Goal: Navigation & Orientation: Find specific page/section

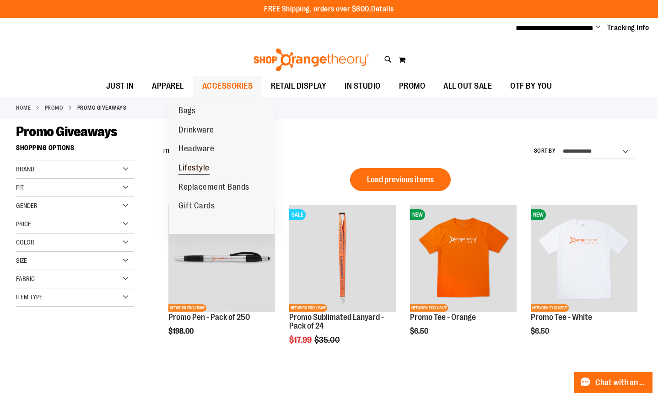
click at [197, 168] on span "Lifestyle" at bounding box center [193, 168] width 31 height 11
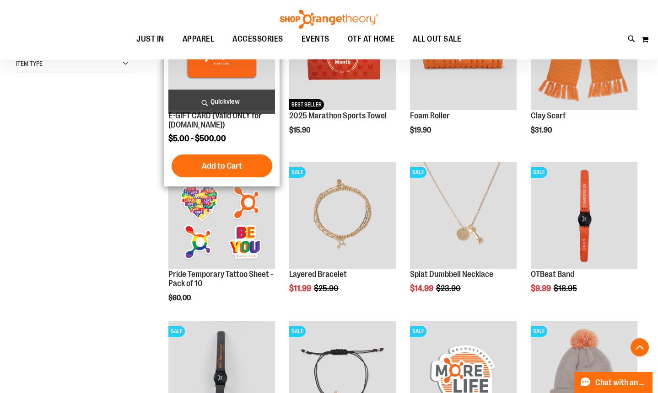
scroll to position [190, 0]
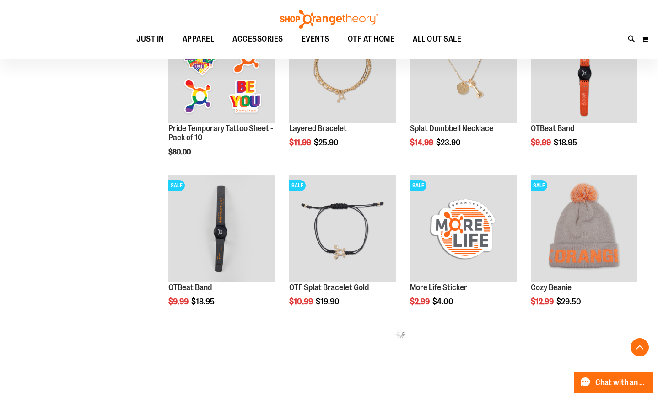
scroll to position [328, 0]
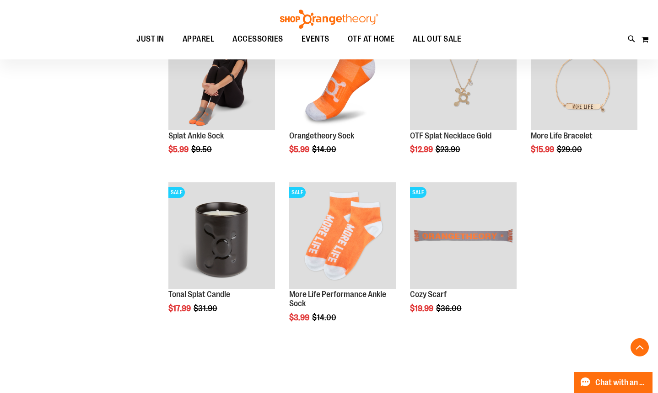
scroll to position [636, 0]
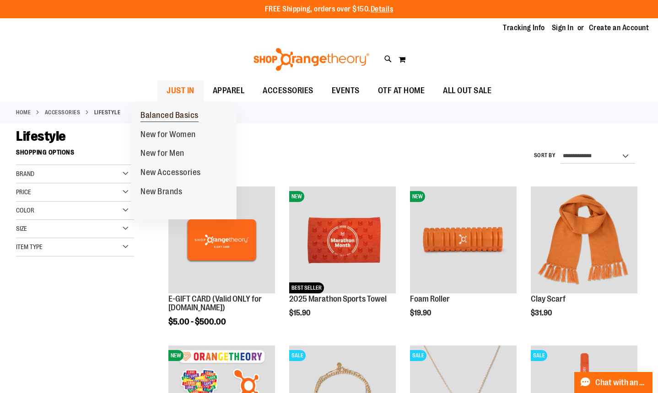
click at [183, 118] on span "Balanced Basics" at bounding box center [169, 116] width 58 height 11
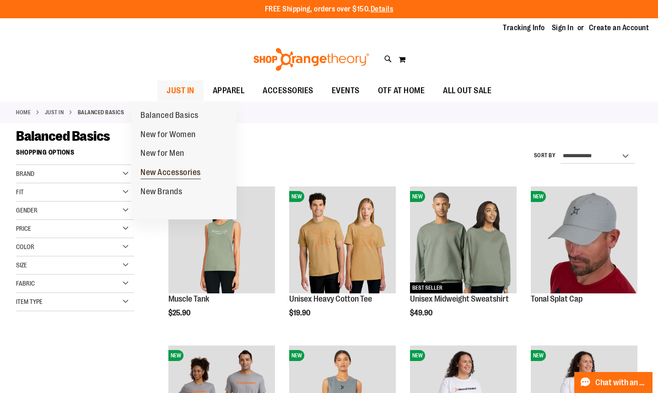
click at [169, 172] on span "New Accessories" at bounding box center [170, 173] width 60 height 11
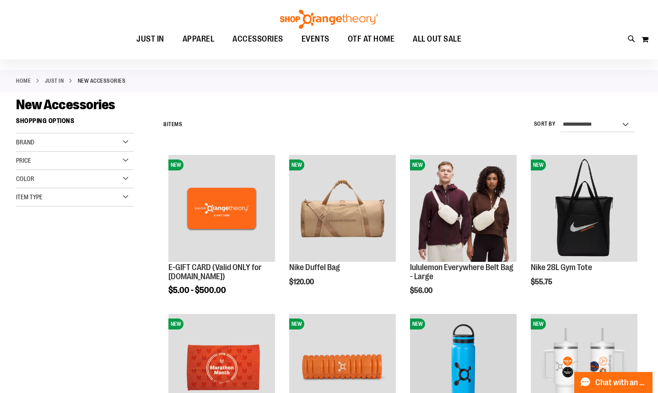
scroll to position [30, 0]
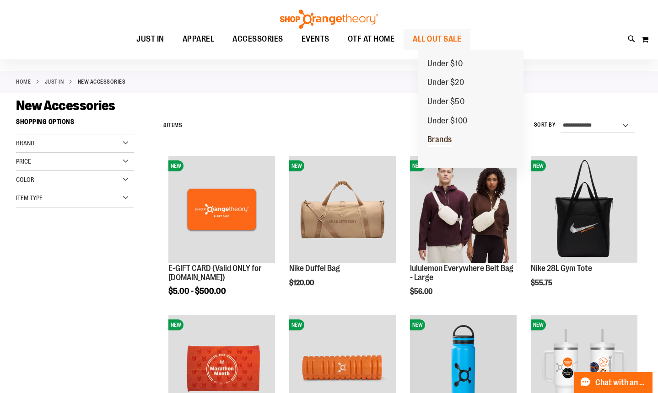
click at [443, 141] on span "Brands" at bounding box center [439, 140] width 25 height 11
click at [441, 122] on span "Under $100" at bounding box center [447, 121] width 40 height 11
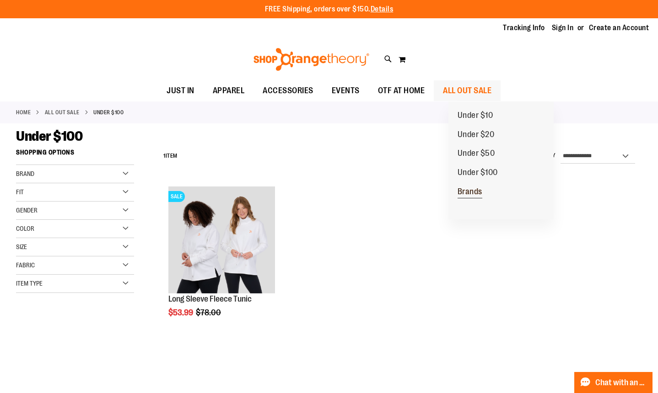
click at [472, 189] on span "Brands" at bounding box center [470, 192] width 25 height 11
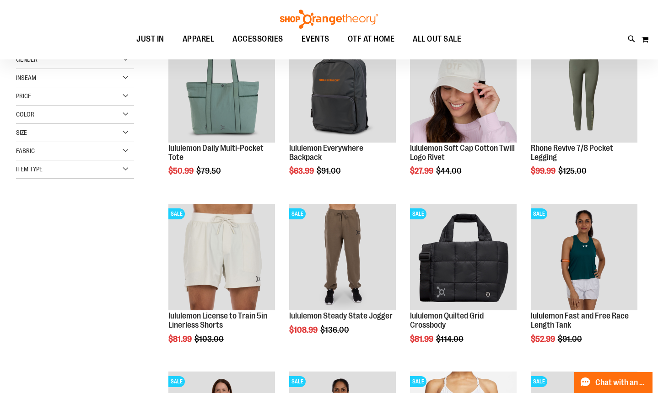
scroll to position [404, 0]
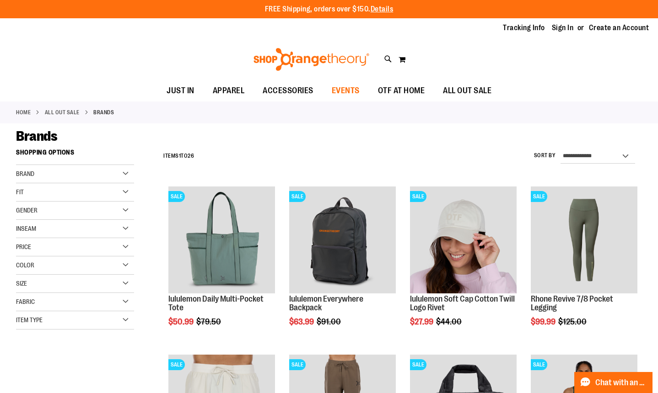
click at [353, 92] on span "EVENTS" at bounding box center [346, 91] width 28 height 21
